Goal: Transaction & Acquisition: Purchase product/service

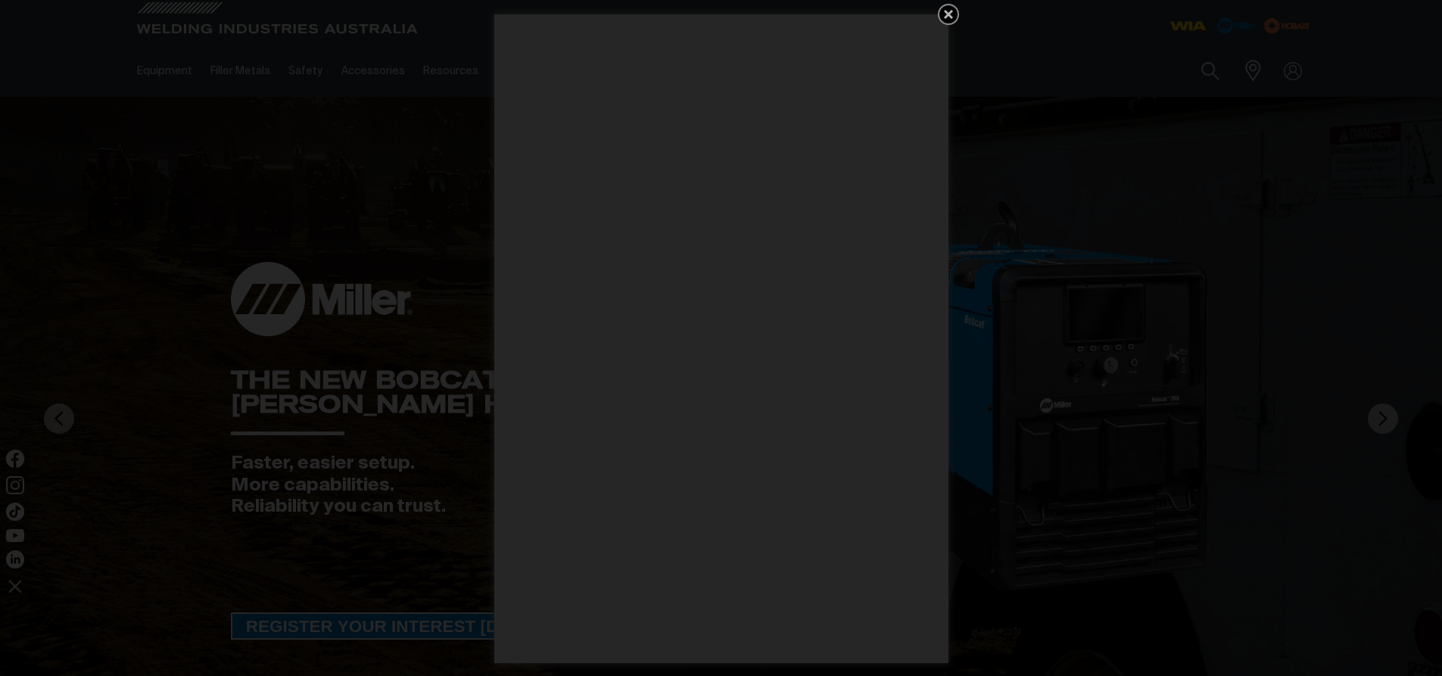
click at [957, 18] on icon "Get 5 WIA Welding Guides Free!" at bounding box center [949, 14] width 18 height 18
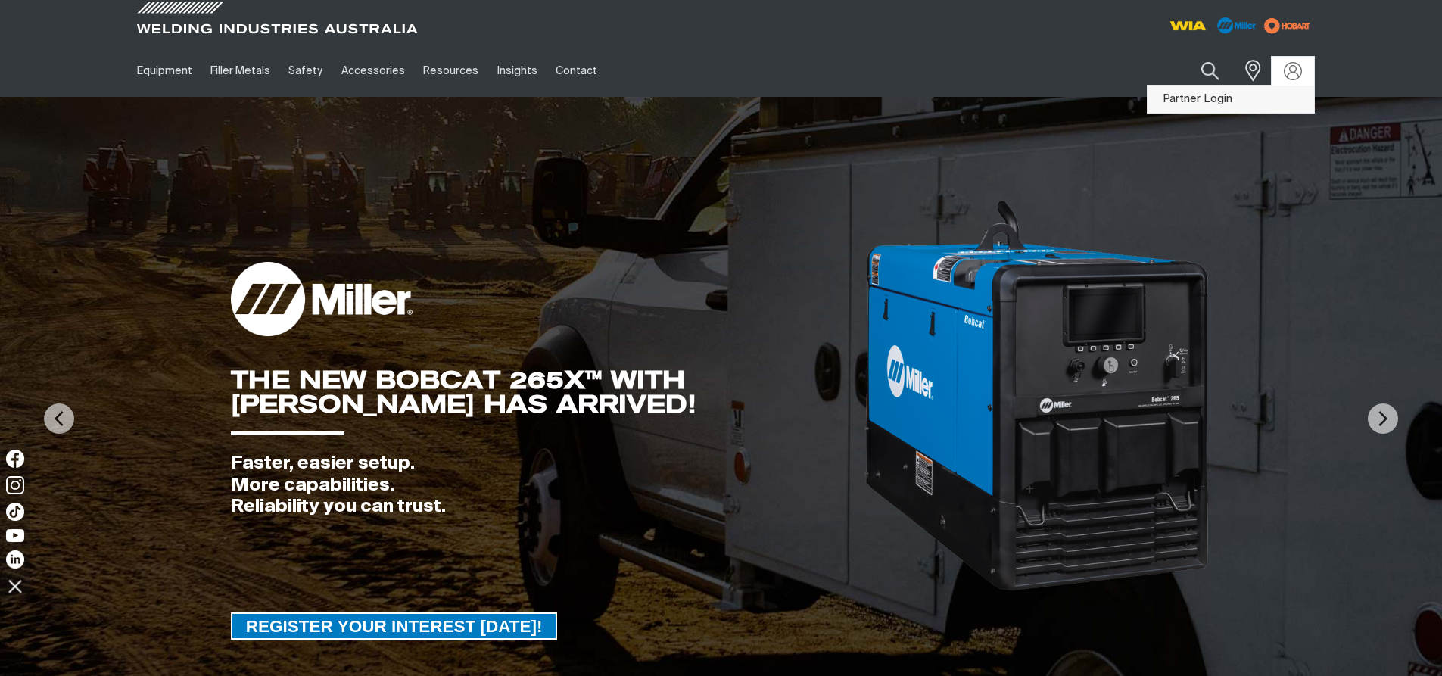
click at [1221, 101] on link "Partner Login" at bounding box center [1231, 100] width 167 height 28
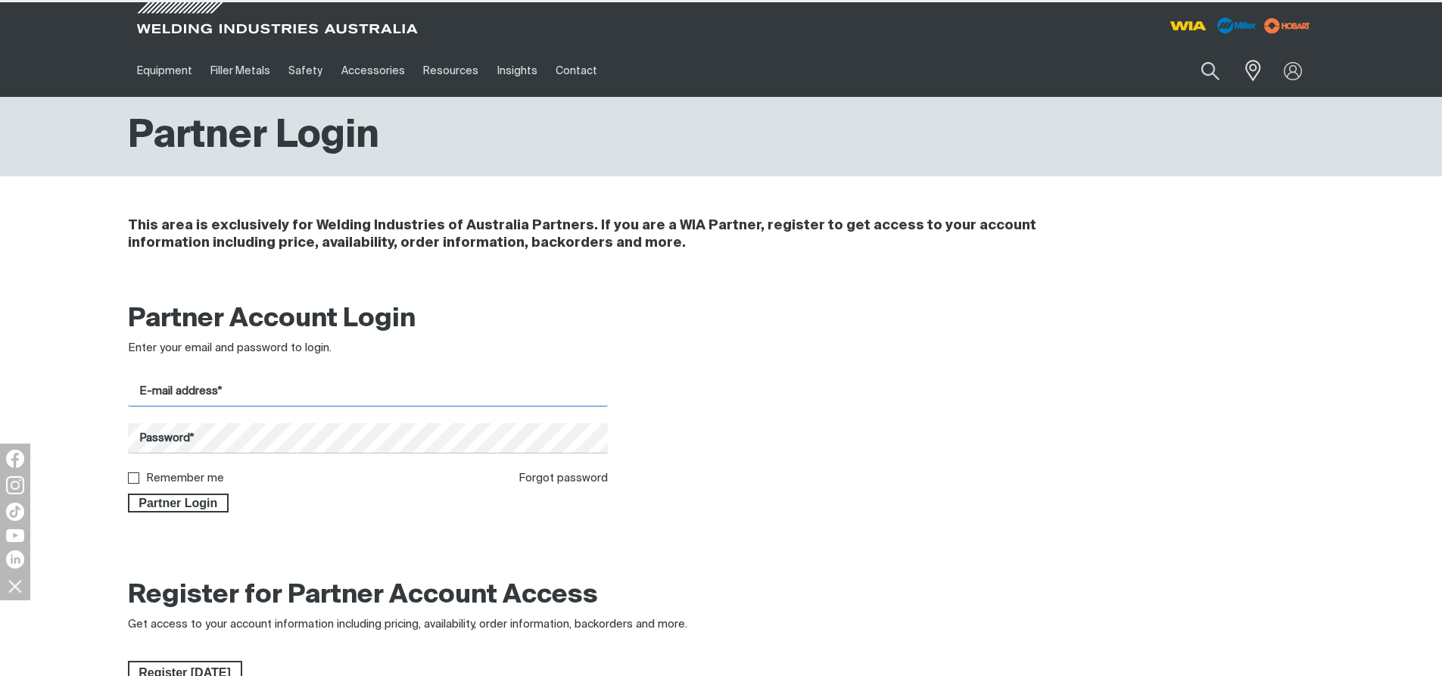
type input "[EMAIL_ADDRESS][DOMAIN_NAME]"
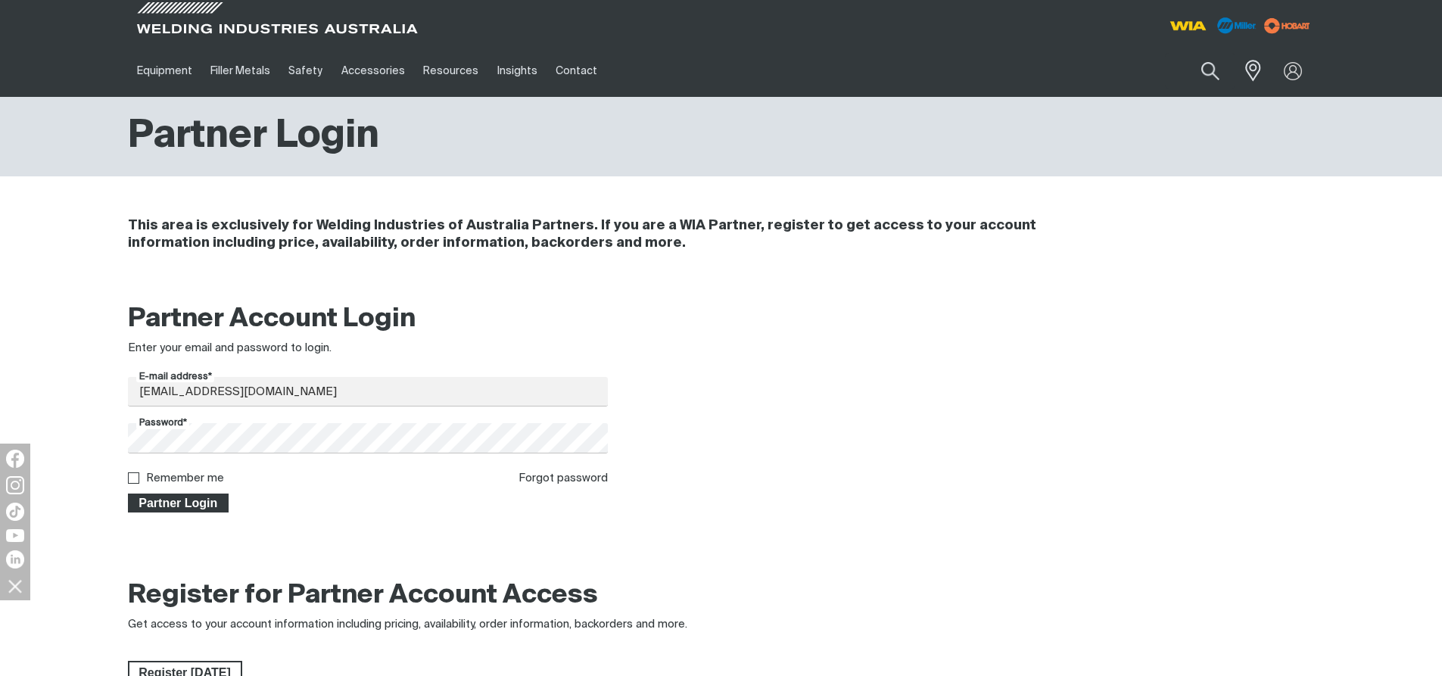
click at [164, 499] on span "Partner Login" at bounding box center [178, 504] width 98 height 20
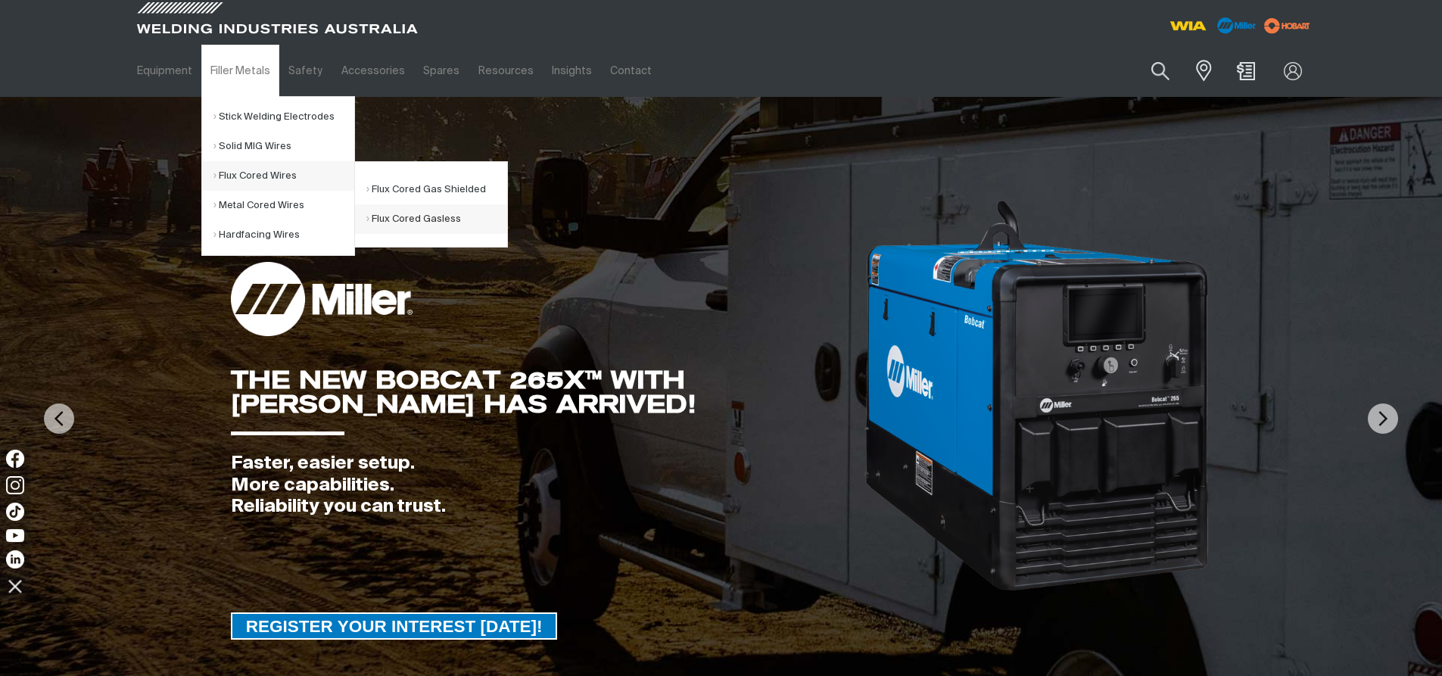
click at [422, 216] on link "Flux Cored Gasless" at bounding box center [436, 219] width 141 height 30
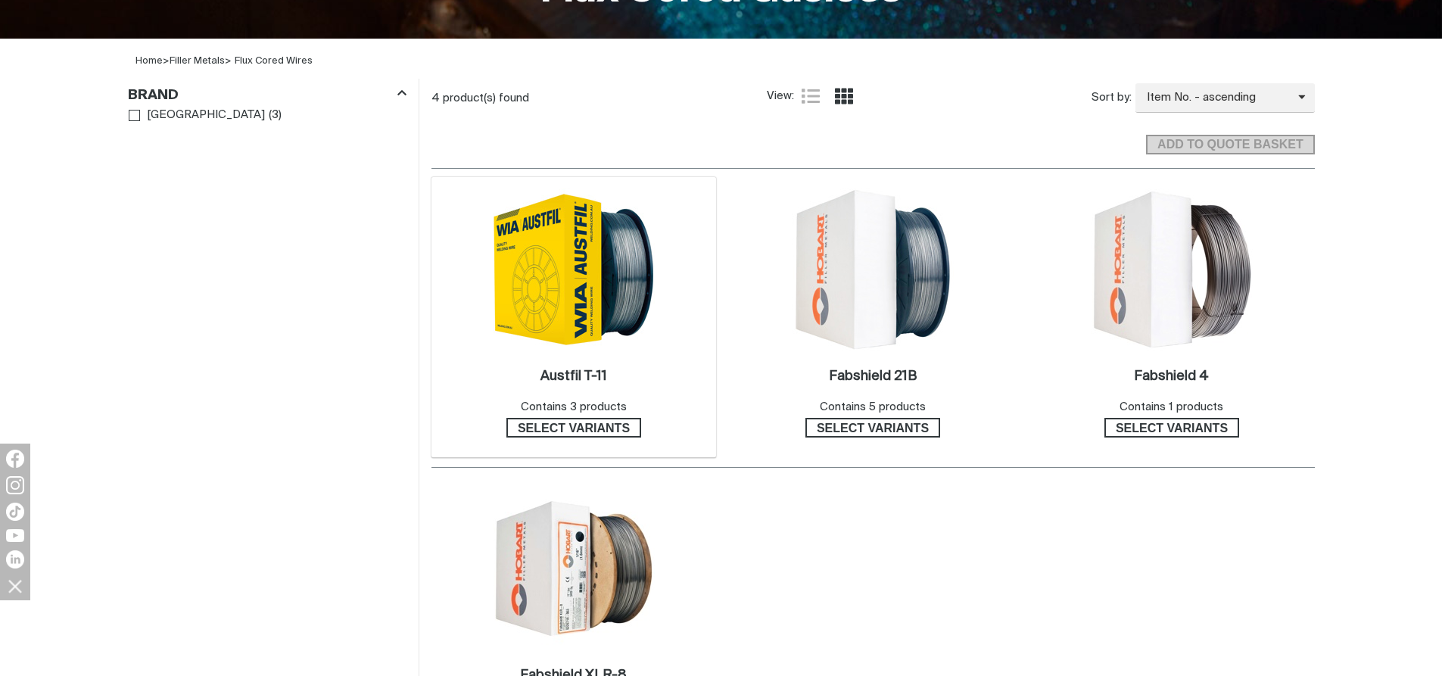
scroll to position [454, 0]
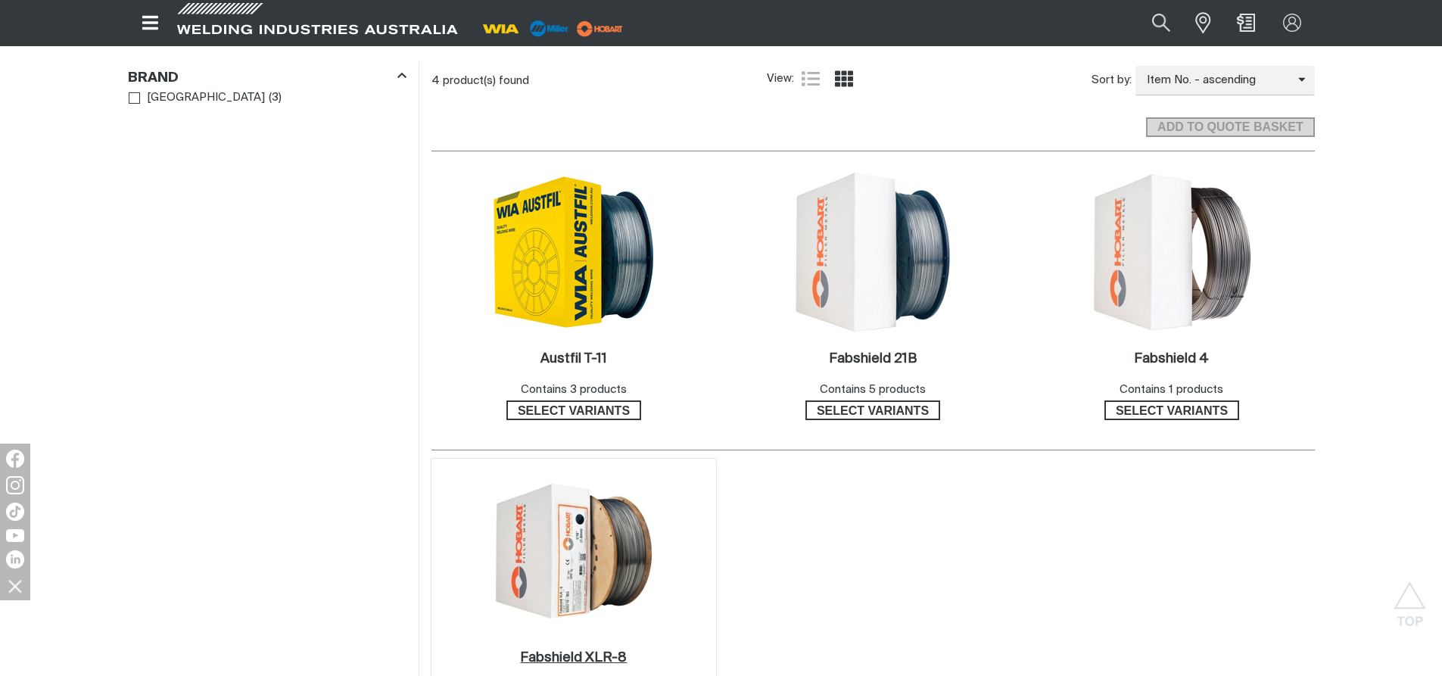
click at [566, 653] on h2 "Fabshield XLR-8 ." at bounding box center [573, 658] width 107 height 14
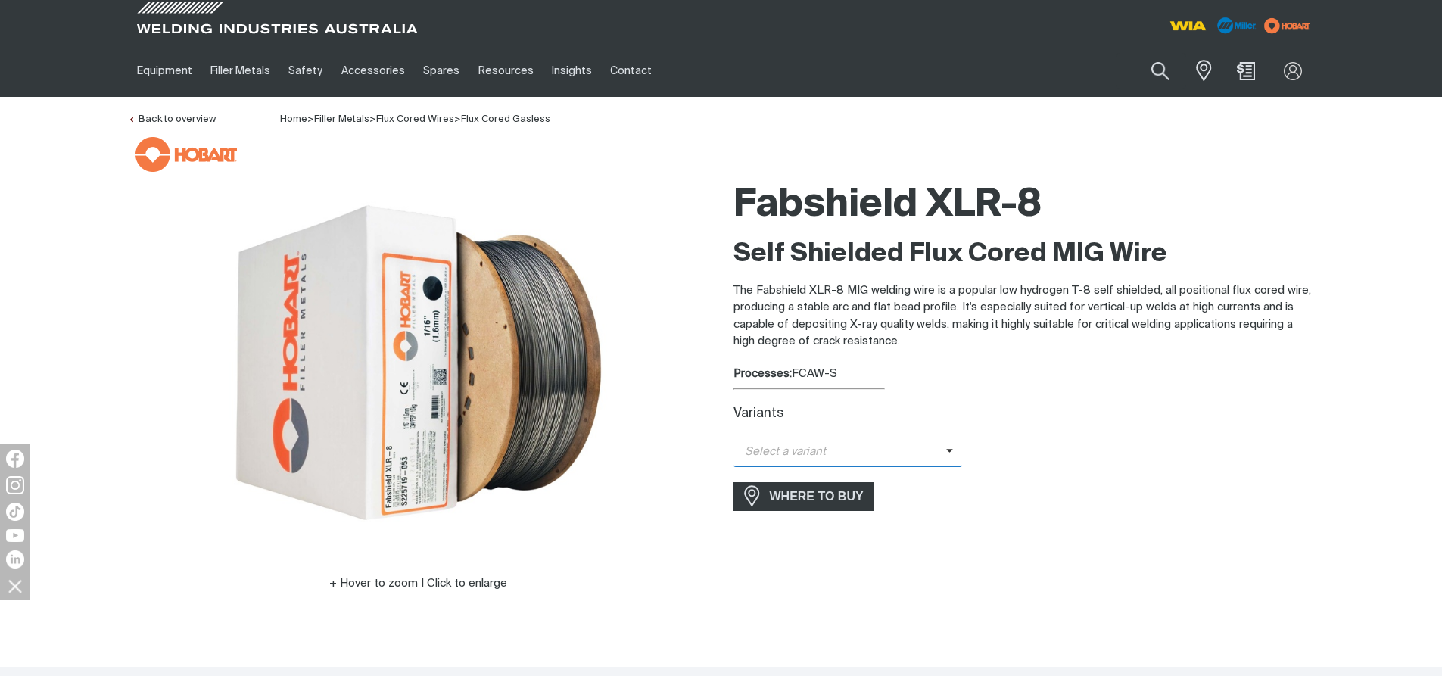
click at [906, 458] on span "Select a variant" at bounding box center [840, 452] width 213 height 17
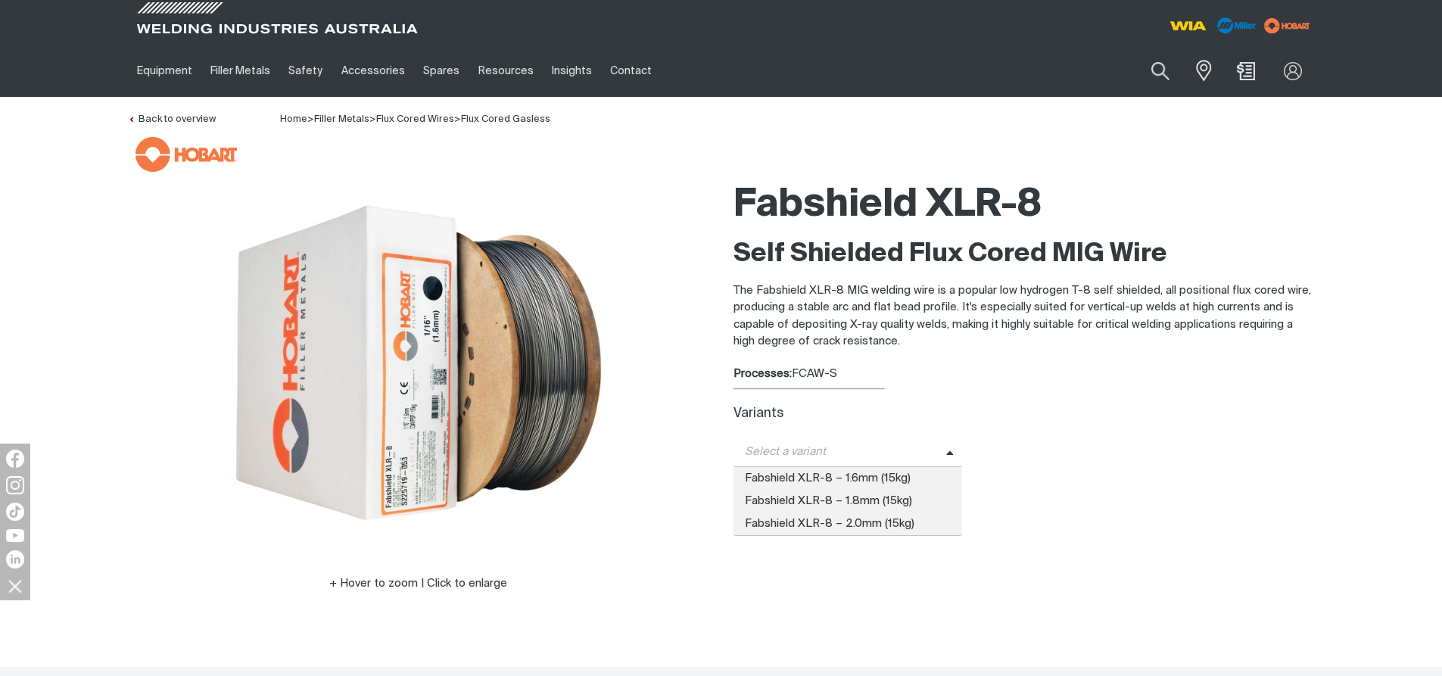
click at [844, 480] on span "Fabshield XLR-8 – 1.6mm (15kg)" at bounding box center [848, 478] width 229 height 23
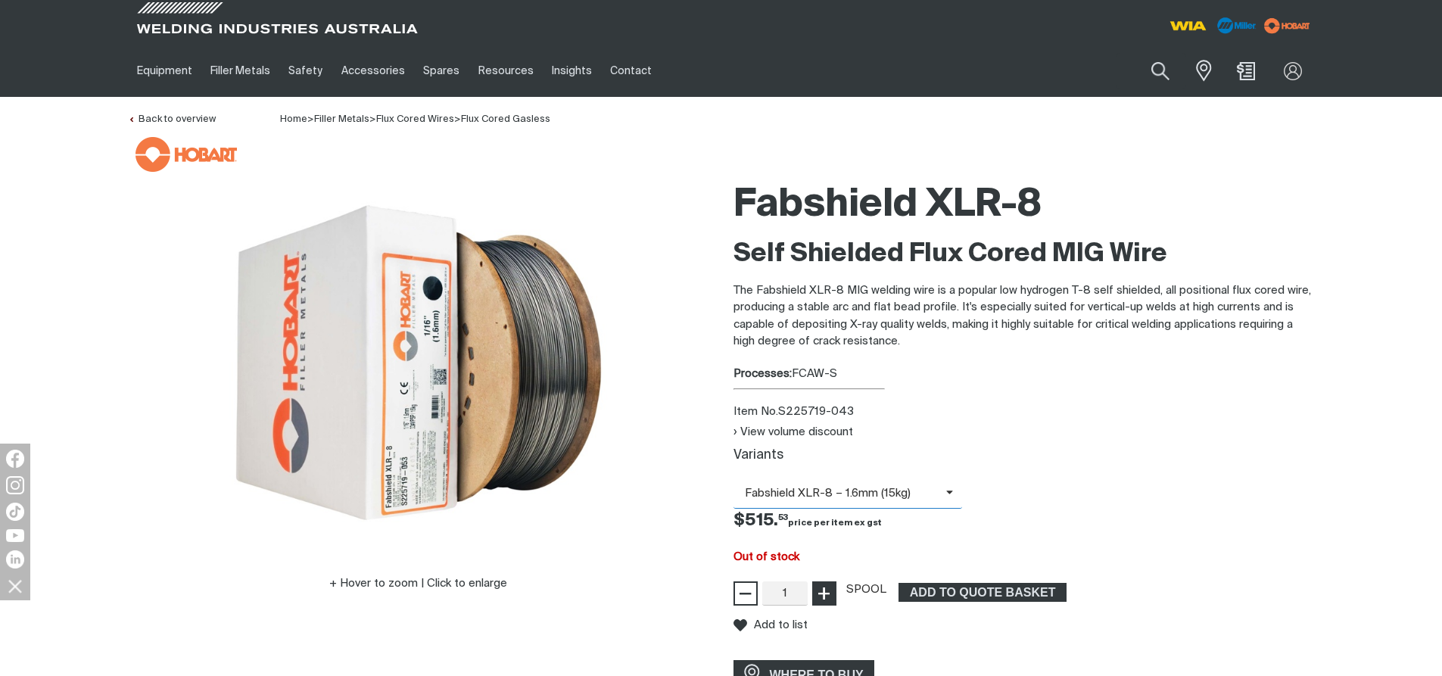
type input "2"
click at [825, 597] on span "+" at bounding box center [824, 594] width 14 height 26
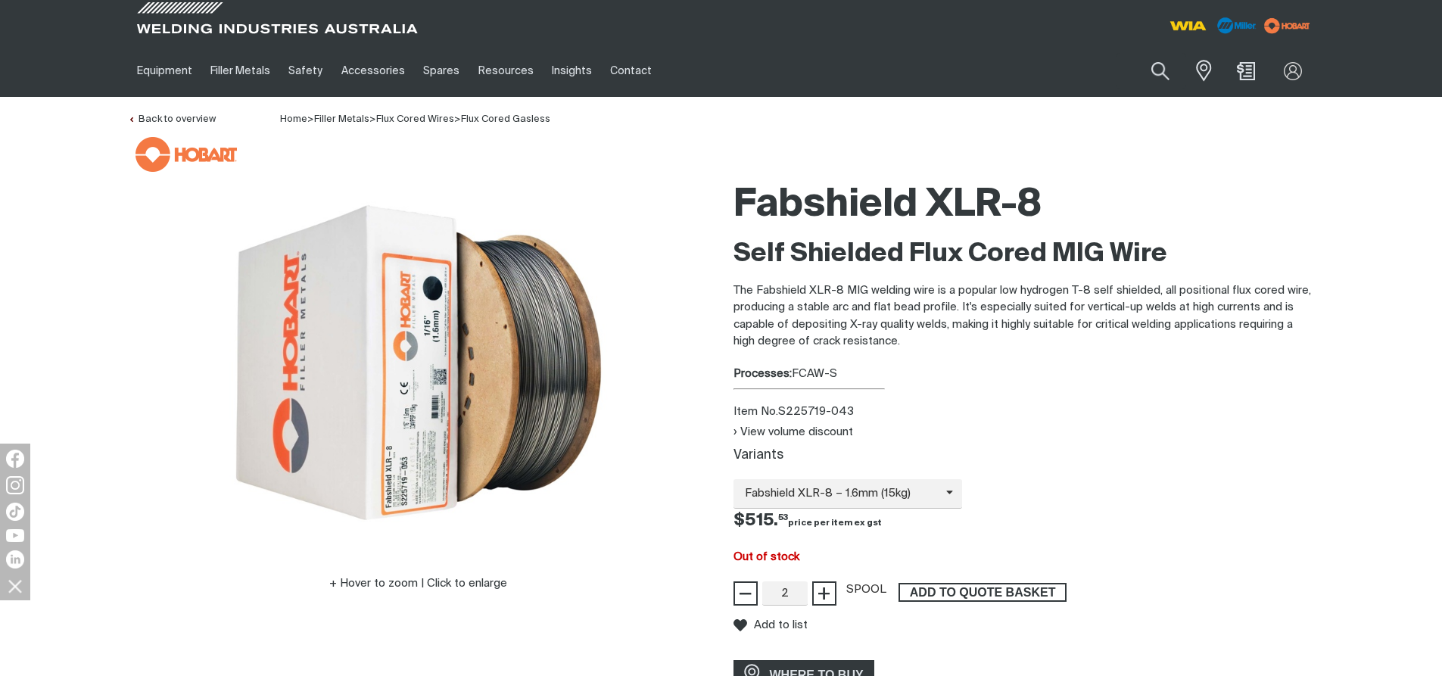
click at [962, 594] on span "ADD TO QUOTE BASKET" at bounding box center [982, 593] width 165 height 20
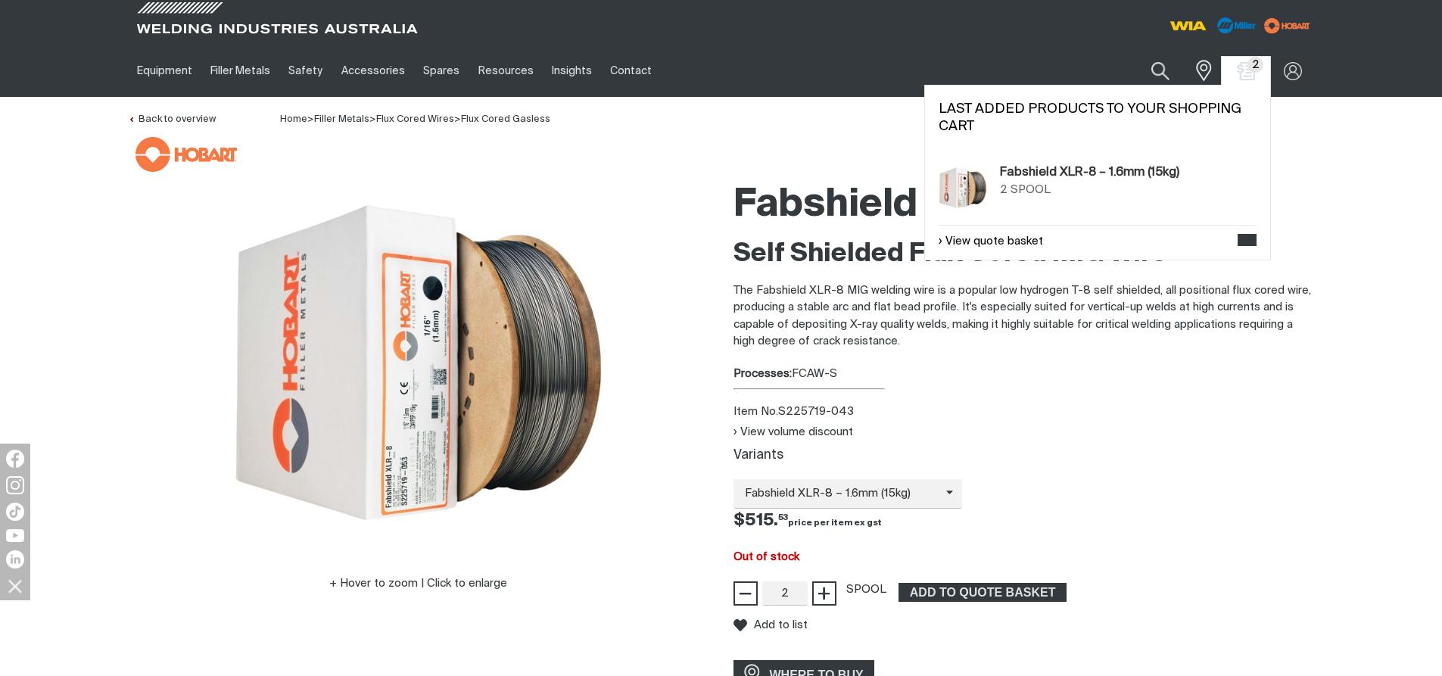
click at [1048, 186] on div "SPOOL" at bounding box center [1031, 190] width 40 height 17
click at [1058, 175] on link "Fabshield XLR-8 – 1.6mm (15kg)" at bounding box center [1089, 173] width 179 height 18
click at [1247, 71] on img "Shopping cart (2 product(s))" at bounding box center [1246, 71] width 22 height 22
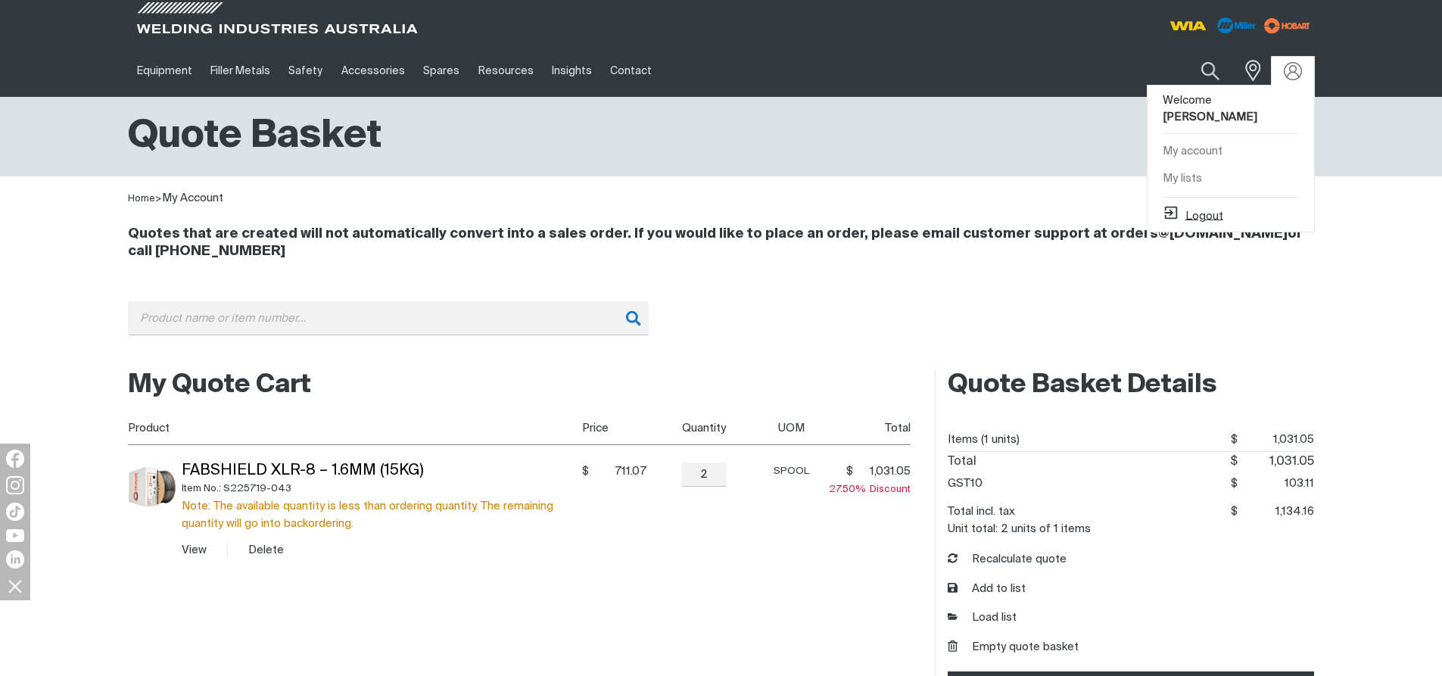
click at [1217, 204] on button "Logout" at bounding box center [1193, 213] width 61 height 18
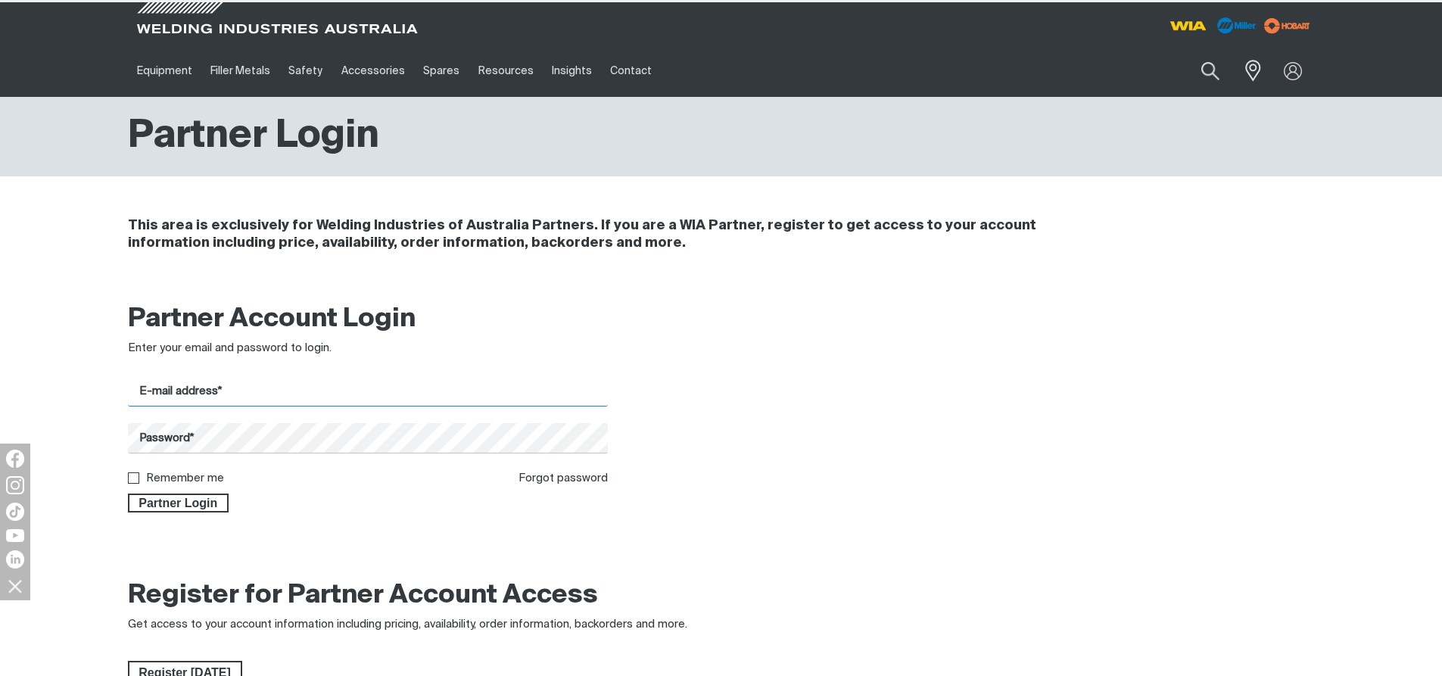
type input "[EMAIL_ADDRESS][DOMAIN_NAME]"
